Goal: Task Accomplishment & Management: Manage account settings

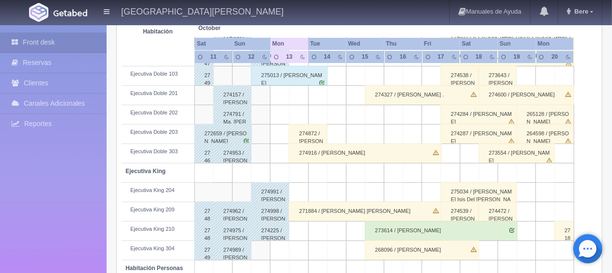
scroll to position [322, 0]
click at [310, 208] on div "271884 / [PERSON_NAME] [PERSON_NAME]" at bounding box center [365, 210] width 153 height 19
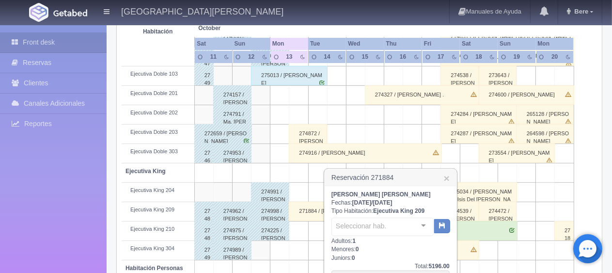
scroll to position [371, 0]
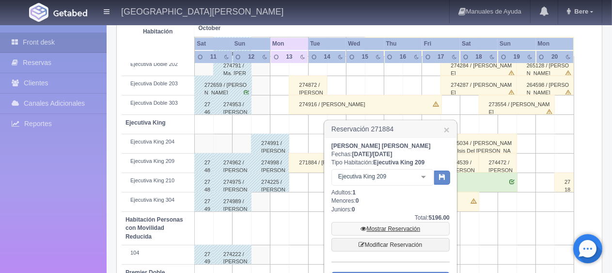
click at [382, 228] on link "Mostrar Reservación" at bounding box center [390, 229] width 118 height 14
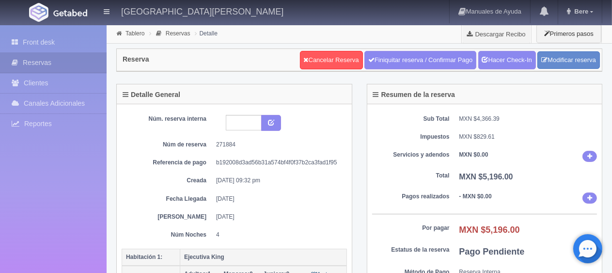
click at [384, 198] on dt "Pagos realizados" at bounding box center [410, 196] width 77 height 8
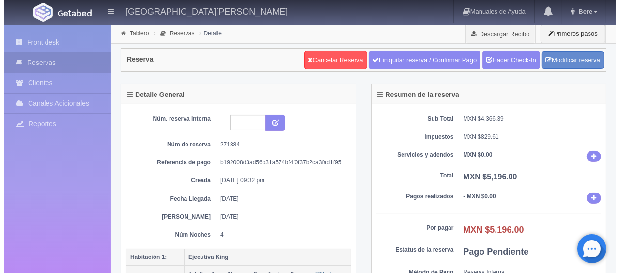
scroll to position [194, 0]
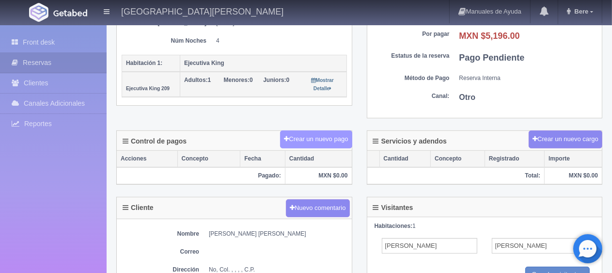
click at [323, 131] on button "Crear un nuevo pago" at bounding box center [316, 139] width 72 height 18
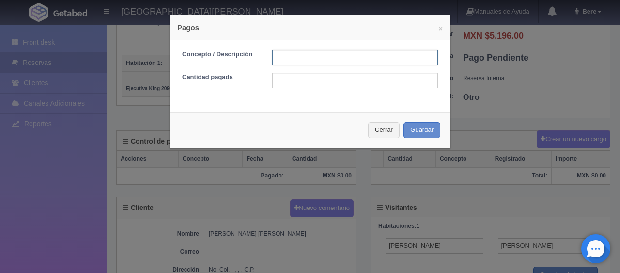
click at [297, 53] on input "text" at bounding box center [355, 57] width 166 height 15
type input "Total Efectivo"
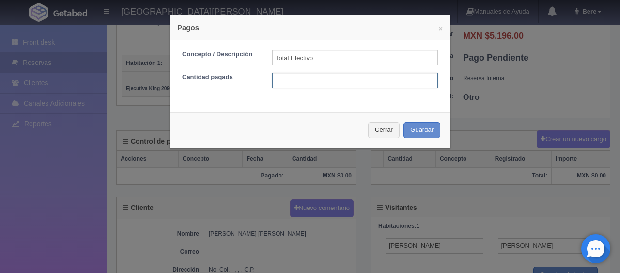
click at [342, 86] on input "text" at bounding box center [355, 80] width 166 height 15
type input "5196"
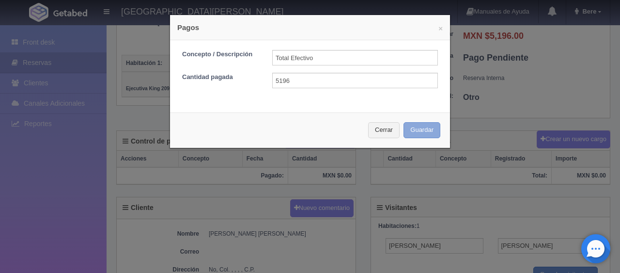
click at [422, 135] on button "Guardar" at bounding box center [421, 130] width 37 height 16
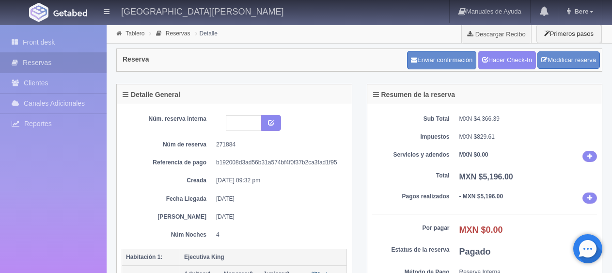
scroll to position [193, 0]
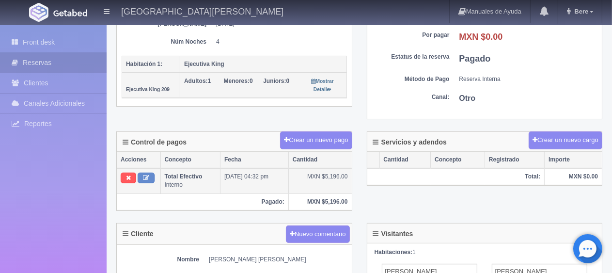
click at [213, 169] on td "Total Efectivo Interno" at bounding box center [190, 180] width 60 height 25
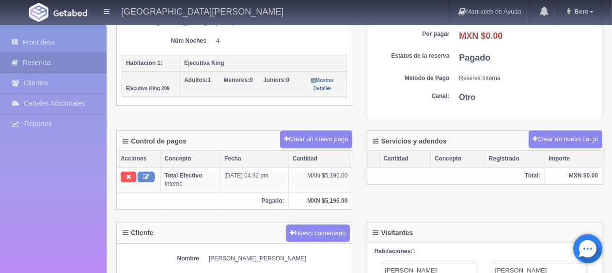
scroll to position [48, 0]
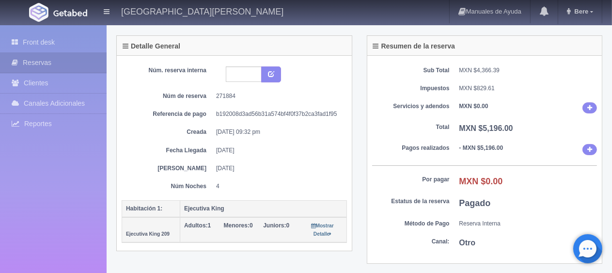
click at [495, 175] on dd "MXN $0.00" at bounding box center [528, 181] width 138 height 13
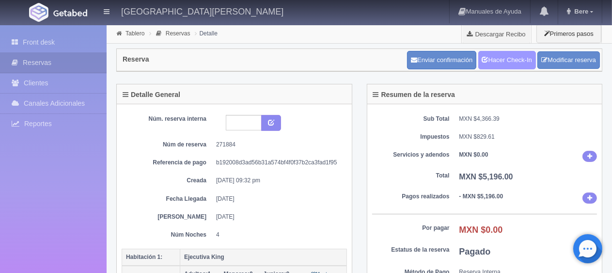
click at [516, 52] on link "Hacer Check-In" at bounding box center [507, 60] width 58 height 18
click at [509, 65] on link "Hacer Check-In" at bounding box center [507, 60] width 58 height 18
click at [509, 69] on div "Enviar confirmación Hacer Check-In Modificar reserva" at bounding box center [503, 60] width 198 height 24
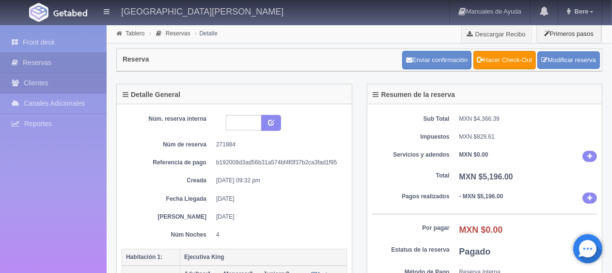
scroll to position [48, 0]
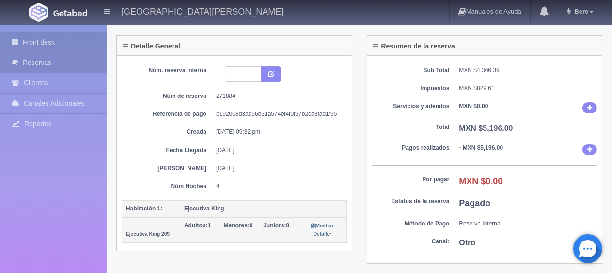
click at [44, 44] on link "Front desk" at bounding box center [53, 42] width 107 height 20
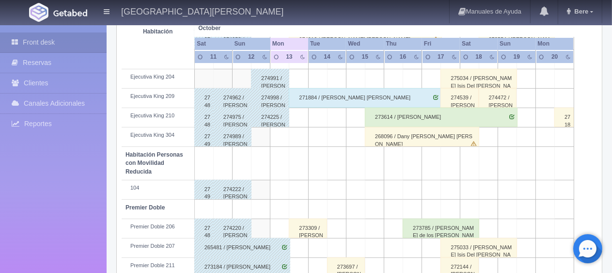
scroll to position [516, 0]
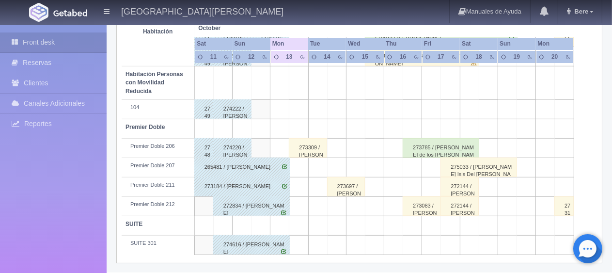
click at [306, 148] on div "273309 / [PERSON_NAME]" at bounding box center [308, 147] width 38 height 19
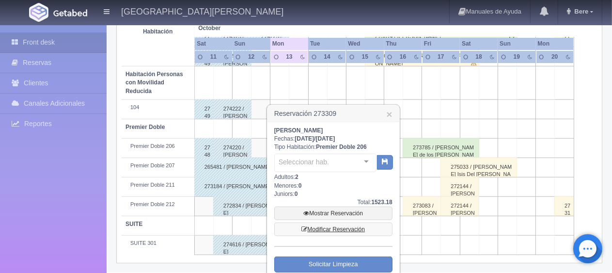
scroll to position [560, 0]
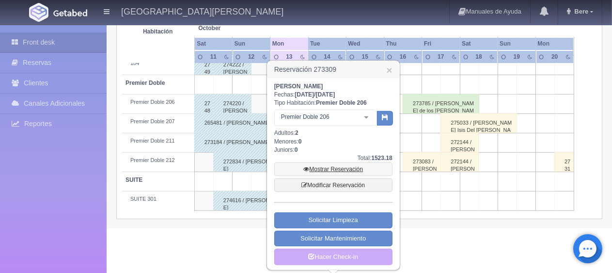
click at [335, 163] on link "Mostrar Reservación" at bounding box center [333, 169] width 118 height 14
click at [341, 167] on link "Mostrar Reservación" at bounding box center [333, 169] width 118 height 14
click at [341, 169] on link "Mostrar Reservación" at bounding box center [333, 169] width 118 height 14
click at [364, 164] on link "Mostrar Reservación" at bounding box center [333, 169] width 118 height 14
click at [353, 166] on link "Mostrar Reservación" at bounding box center [333, 169] width 118 height 14
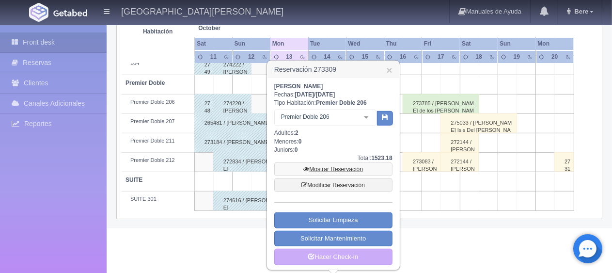
click at [342, 170] on link "Mostrar Reservación" at bounding box center [333, 169] width 118 height 14
click at [332, 165] on link "Mostrar Reservación" at bounding box center [333, 169] width 118 height 14
click at [344, 168] on link "Mostrar Reservación" at bounding box center [333, 169] width 118 height 14
click at [329, 168] on link "Mostrar Reservación" at bounding box center [333, 169] width 118 height 14
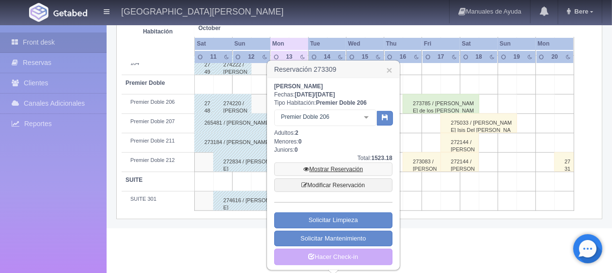
click at [329, 168] on link "Mostrar Reservación" at bounding box center [333, 169] width 118 height 14
click at [335, 168] on link "Mostrar Reservación" at bounding box center [333, 169] width 118 height 14
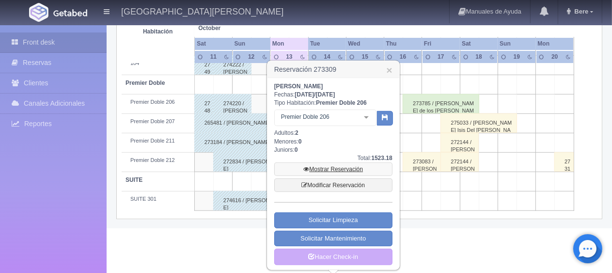
click at [335, 168] on link "Mostrar Reservación" at bounding box center [333, 169] width 118 height 14
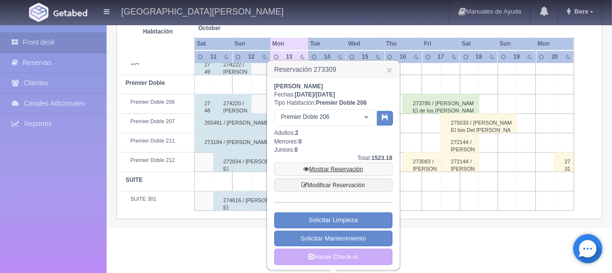
click at [335, 168] on link "Mostrar Reservación" at bounding box center [333, 169] width 118 height 14
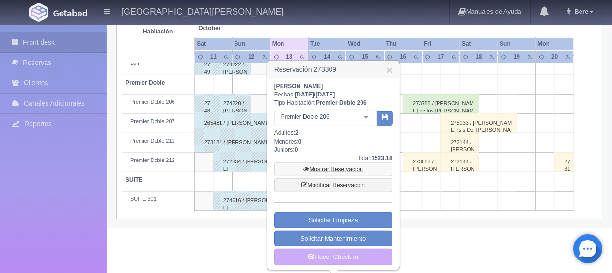
click at [335, 168] on link "Mostrar Reservación" at bounding box center [333, 169] width 118 height 14
click at [339, 167] on link "Mostrar Reservación" at bounding box center [333, 169] width 118 height 14
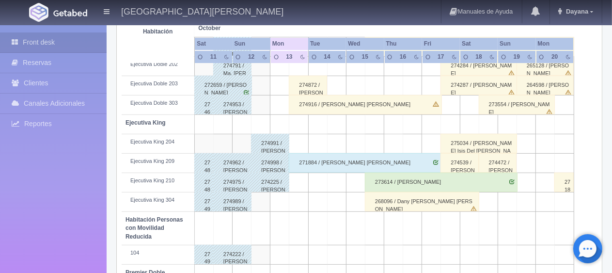
scroll to position [516, 0]
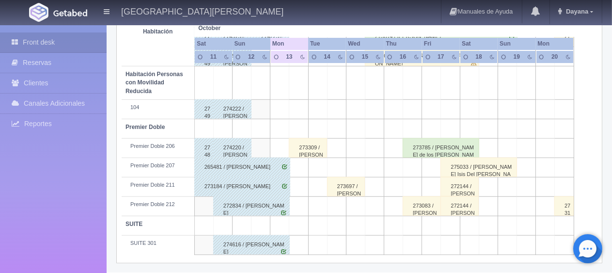
click at [312, 148] on div "273309 / Francisco Muñoz Guzmán" at bounding box center [308, 147] width 38 height 19
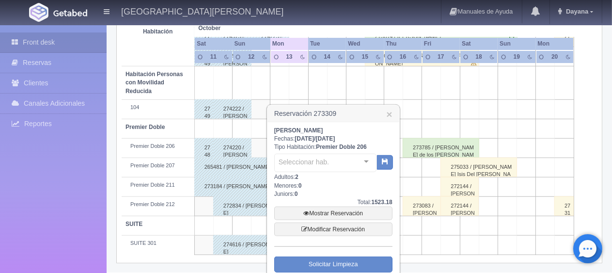
scroll to position [560, 0]
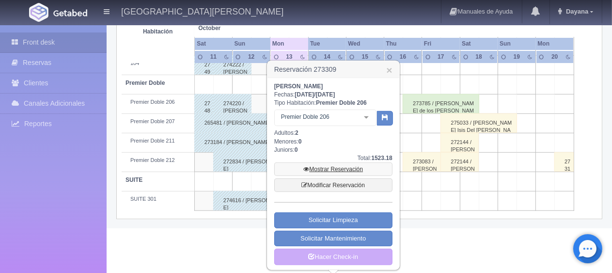
click at [330, 165] on link "Mostrar Reservación" at bounding box center [333, 169] width 118 height 14
click at [343, 167] on link "Mostrar Reservación" at bounding box center [333, 169] width 118 height 14
click at [334, 166] on link "Mostrar Reservación" at bounding box center [333, 169] width 118 height 14
click at [338, 166] on link "Mostrar Reservación" at bounding box center [333, 169] width 118 height 14
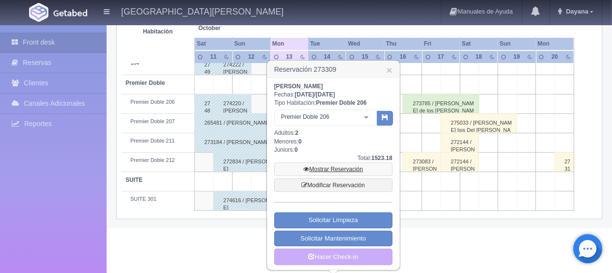
click at [337, 166] on link "Mostrar Reservación" at bounding box center [333, 169] width 118 height 14
click at [336, 166] on link "Mostrar Reservación" at bounding box center [333, 169] width 118 height 14
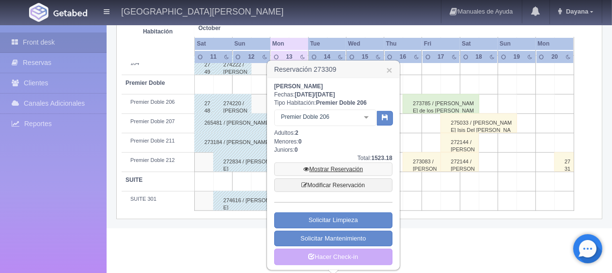
click at [337, 167] on link "Mostrar Reservación" at bounding box center [333, 169] width 118 height 14
click at [337, 164] on link "Mostrar Reservación" at bounding box center [333, 169] width 118 height 14
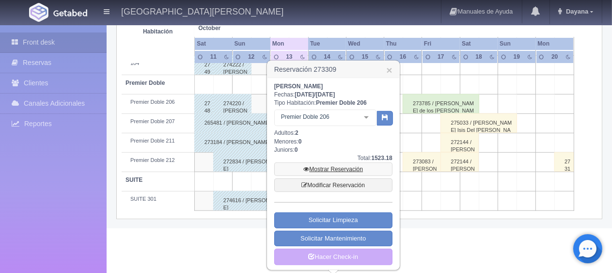
click at [337, 164] on link "Mostrar Reservación" at bounding box center [333, 169] width 118 height 14
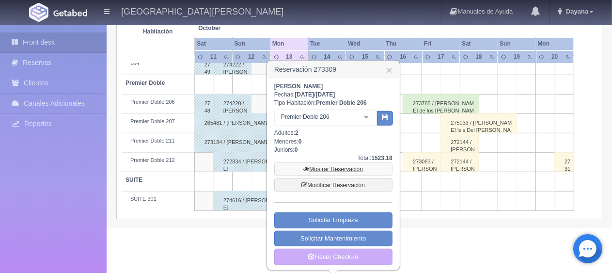
click at [337, 164] on link "Mostrar Reservación" at bounding box center [333, 169] width 118 height 14
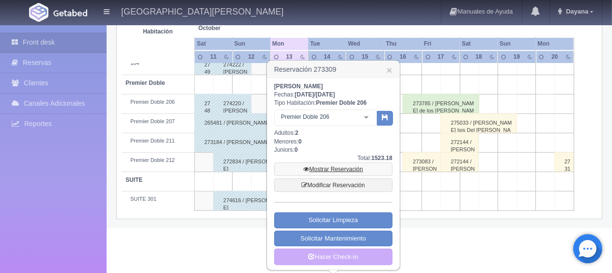
click at [337, 164] on link "Mostrar Reservación" at bounding box center [333, 169] width 118 height 14
click at [337, 169] on link "Mostrar Reservación" at bounding box center [333, 169] width 118 height 14
click at [332, 168] on link "Mostrar Reservación" at bounding box center [333, 169] width 118 height 14
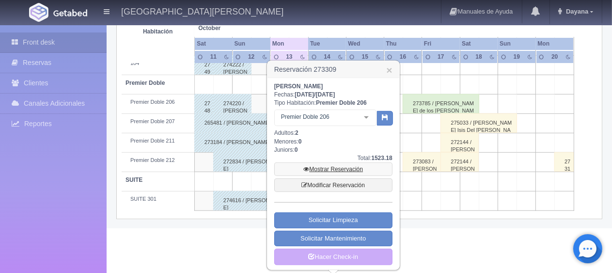
click at [332, 168] on link "Mostrar Reservación" at bounding box center [333, 169] width 118 height 14
click at [336, 166] on link "Mostrar Reservación" at bounding box center [333, 169] width 118 height 14
click at [335, 166] on link "Mostrar Reservación" at bounding box center [333, 169] width 118 height 14
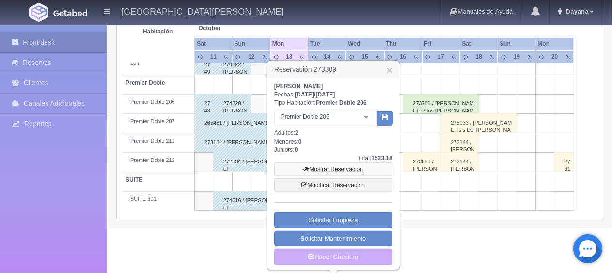
click at [335, 166] on link "Mostrar Reservación" at bounding box center [333, 169] width 118 height 14
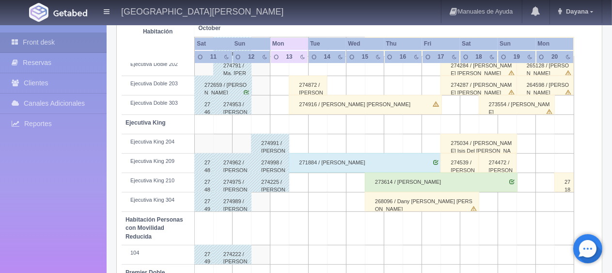
scroll to position [516, 0]
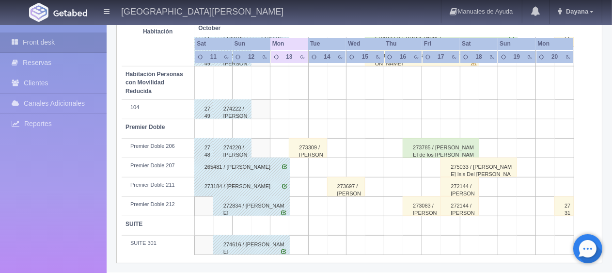
click at [310, 144] on div "273309 / [PERSON_NAME]" at bounding box center [308, 147] width 38 height 19
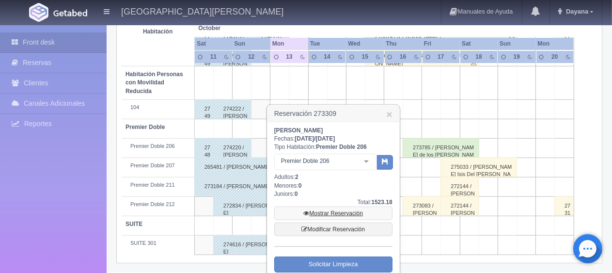
click at [323, 207] on link "Mostrar Reservación" at bounding box center [333, 213] width 118 height 14
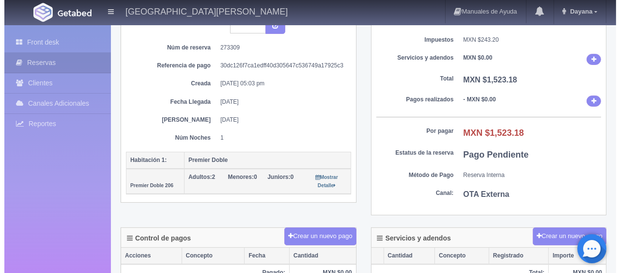
scroll to position [145, 0]
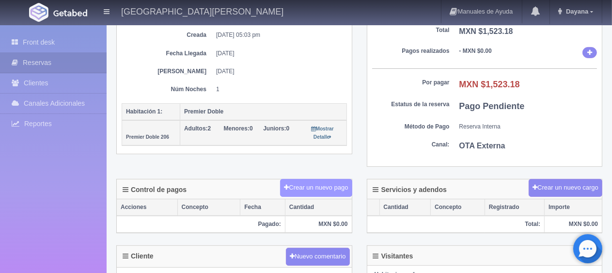
click at [330, 188] on button "Crear un nuevo pago" at bounding box center [316, 188] width 72 height 18
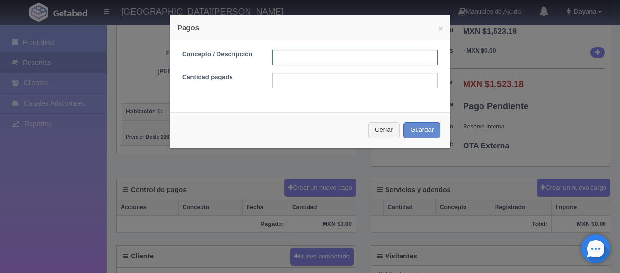
click at [351, 51] on input "text" at bounding box center [355, 57] width 166 height 15
type input "Total Tarjeta"
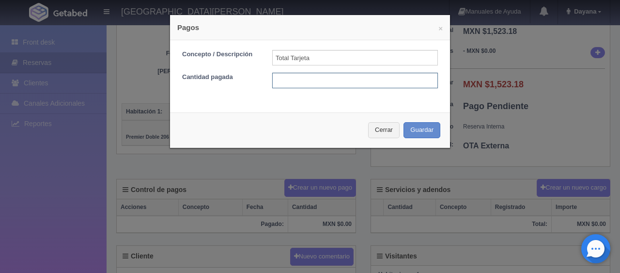
click at [347, 77] on input "text" at bounding box center [355, 80] width 166 height 15
type input "1523.18"
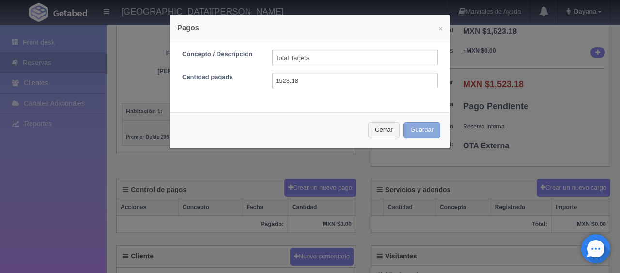
click at [428, 133] on button "Guardar" at bounding box center [421, 130] width 37 height 16
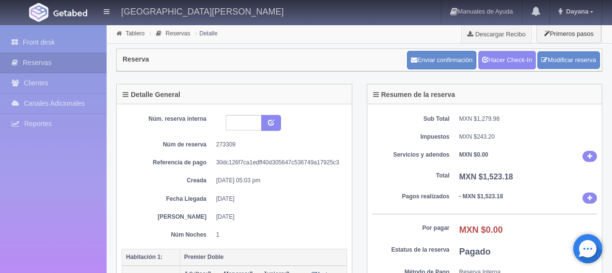
scroll to position [145, 0]
